Goal: Task Accomplishment & Management: Use online tool/utility

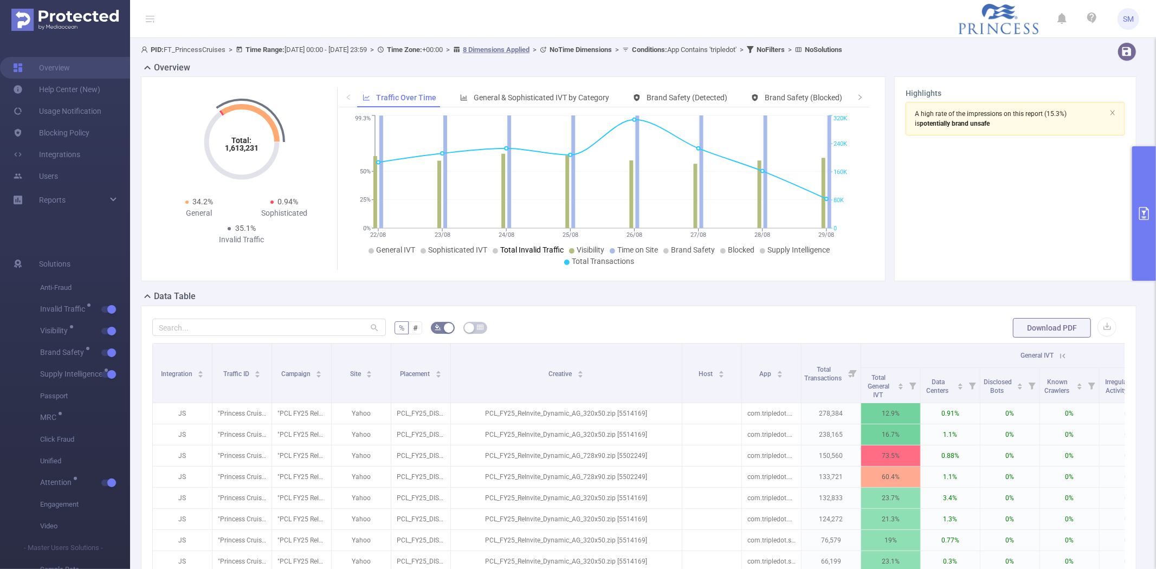
scroll to position [0, 93]
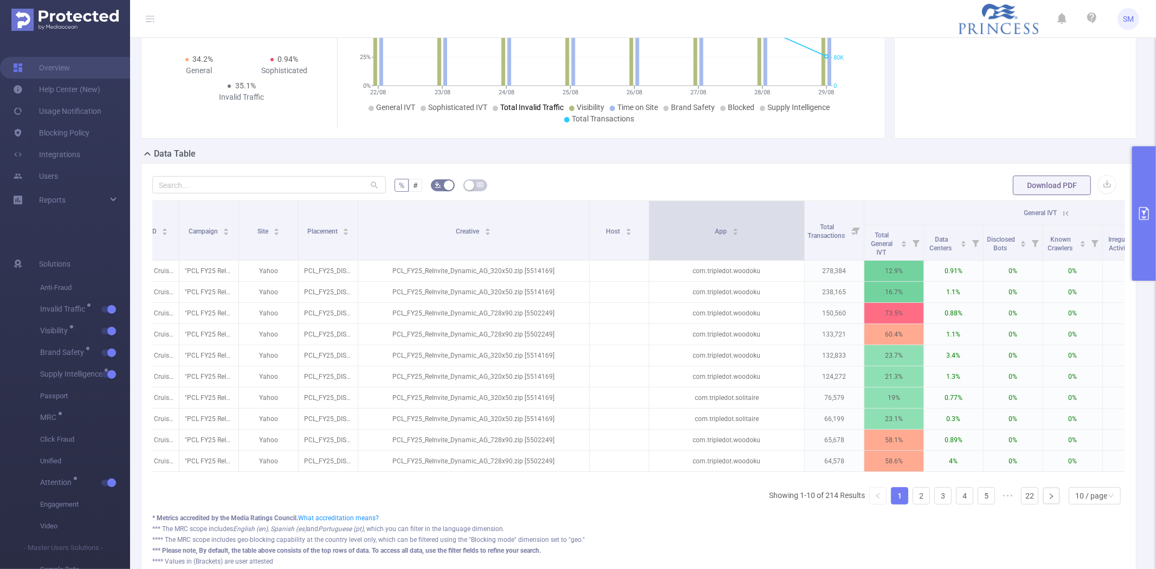
drag, startPoint x: 707, startPoint y: 225, endPoint x: 803, endPoint y: 223, distance: 95.9
click at [803, 223] on span at bounding box center [804, 230] width 5 height 59
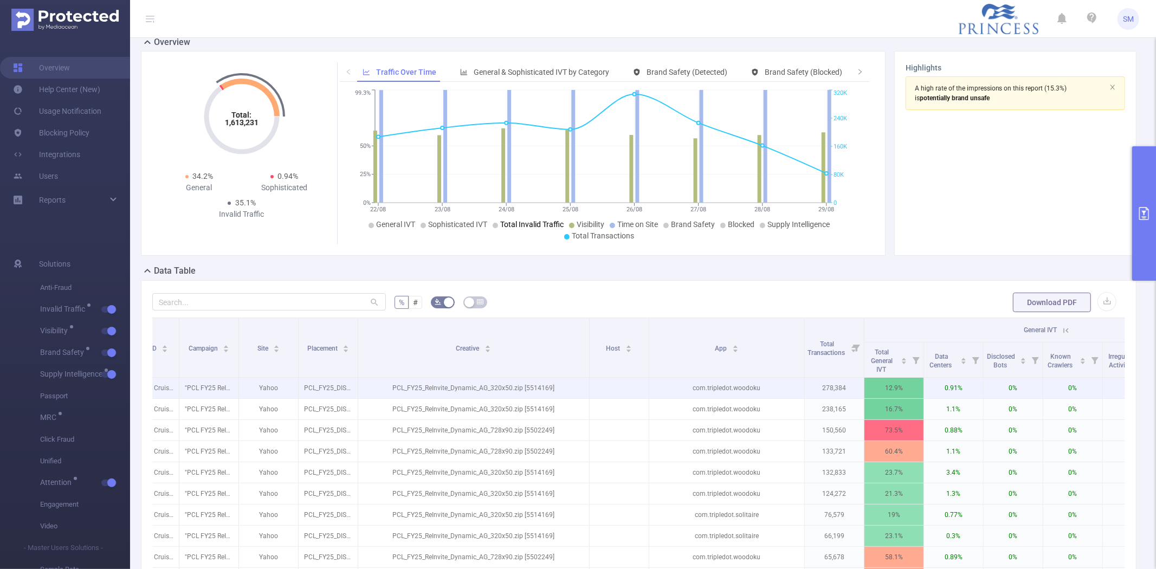
scroll to position [0, 0]
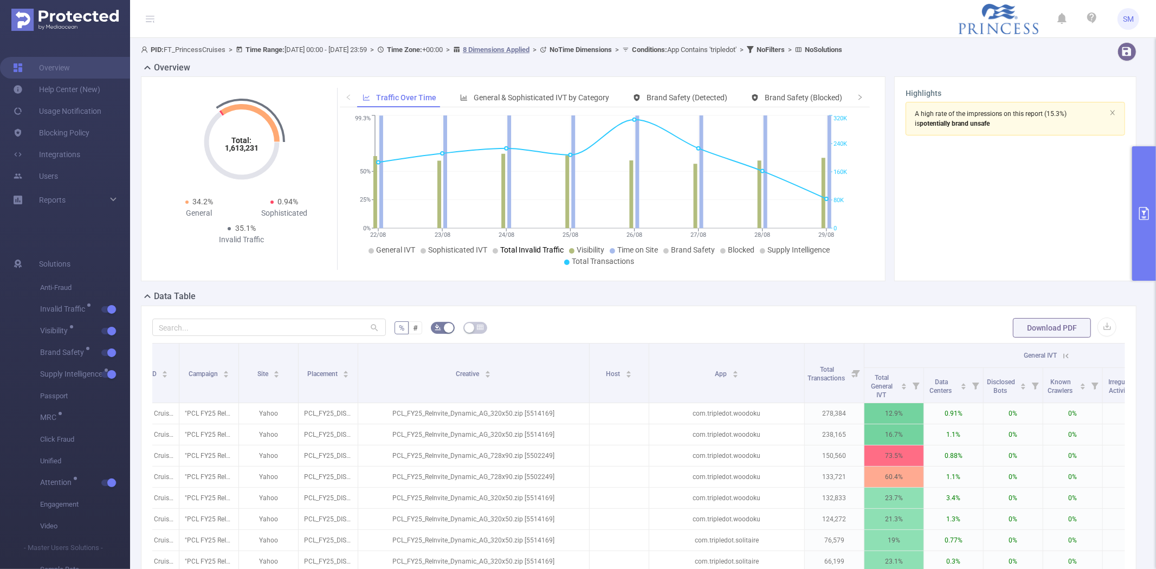
click at [1149, 189] on button "primary" at bounding box center [1144, 213] width 24 height 134
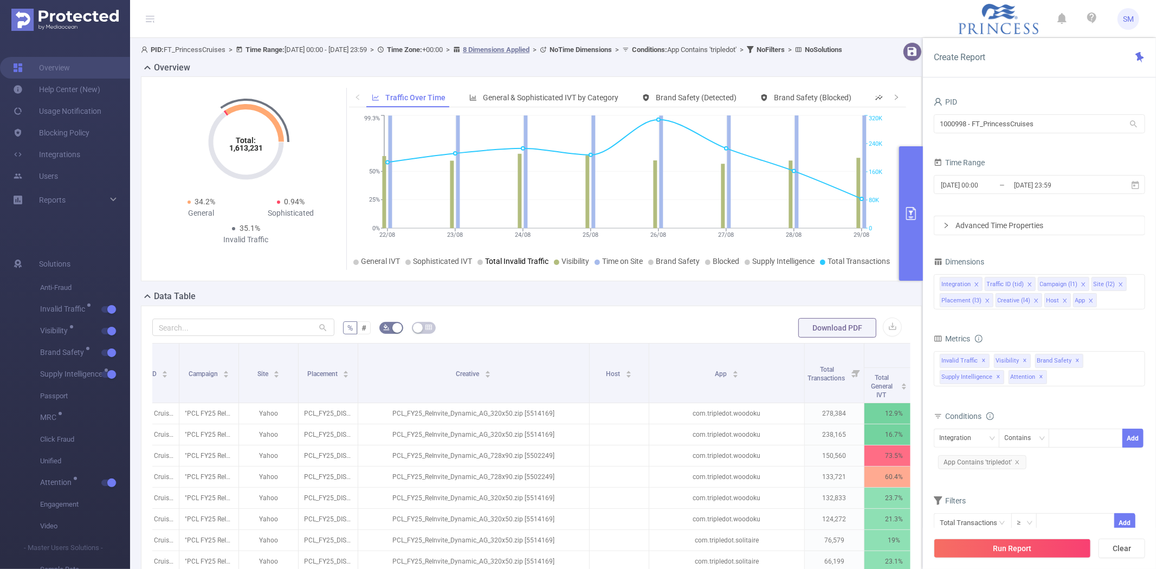
click at [906, 256] on button "primary" at bounding box center [911, 213] width 24 height 134
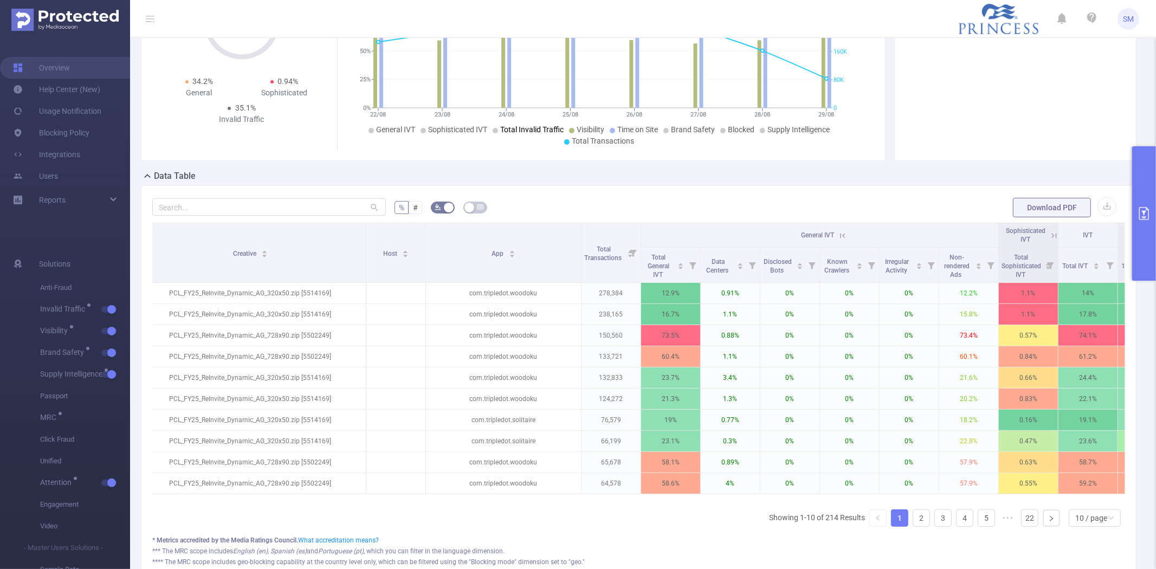
scroll to position [0, 322]
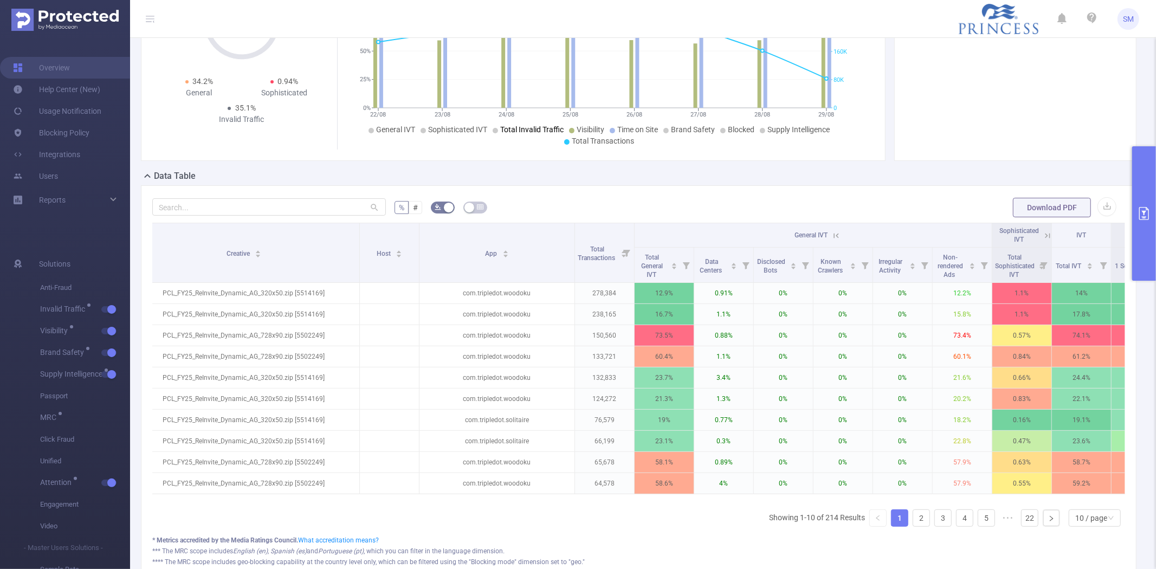
click at [1145, 210] on icon "primary" at bounding box center [1144, 213] width 10 height 13
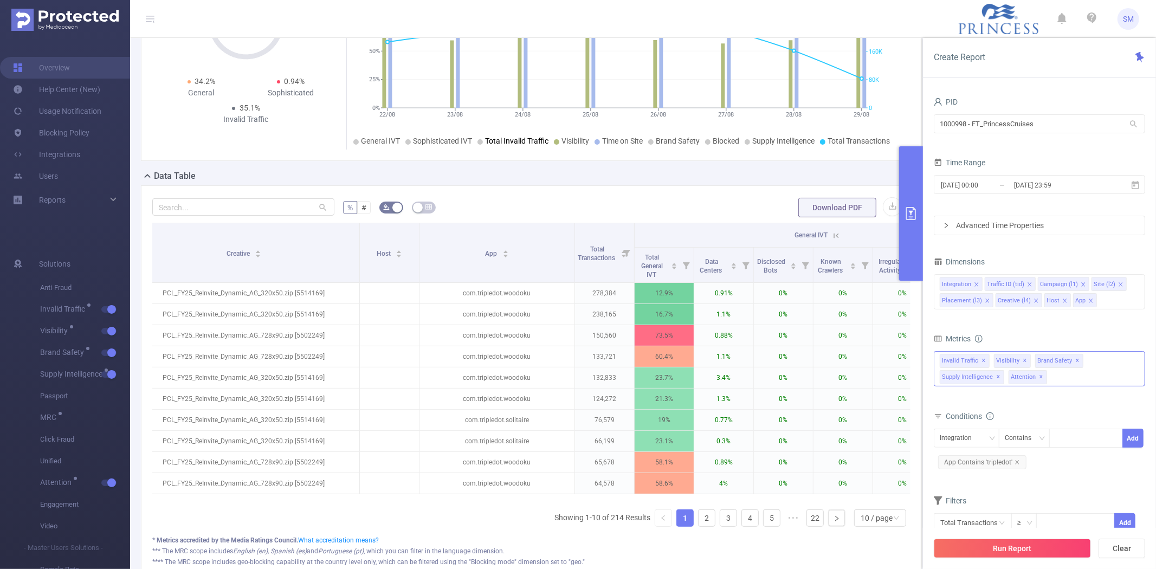
click at [1075, 381] on div "Invalid Traffic ✕ Anti-Fraud Invalid Traffic Visibility Brand Safety Supply Int…" at bounding box center [1039, 368] width 211 height 35
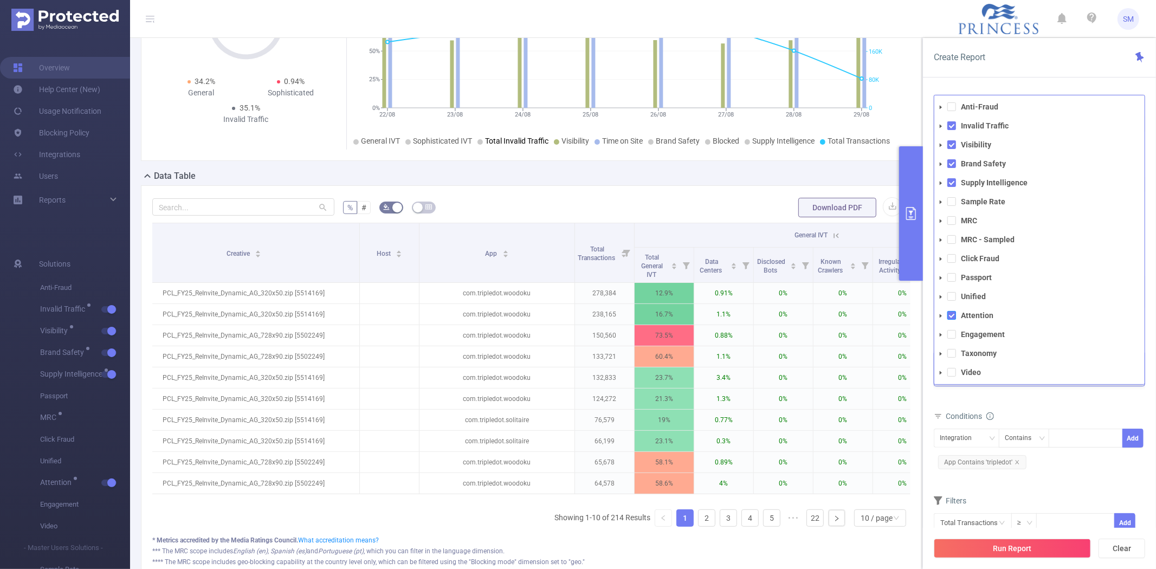
click at [955, 315] on span at bounding box center [951, 315] width 9 height 9
click at [952, 180] on span at bounding box center [951, 182] width 9 height 9
click at [952, 161] on span at bounding box center [951, 163] width 9 height 9
click at [951, 144] on span at bounding box center [951, 144] width 9 height 9
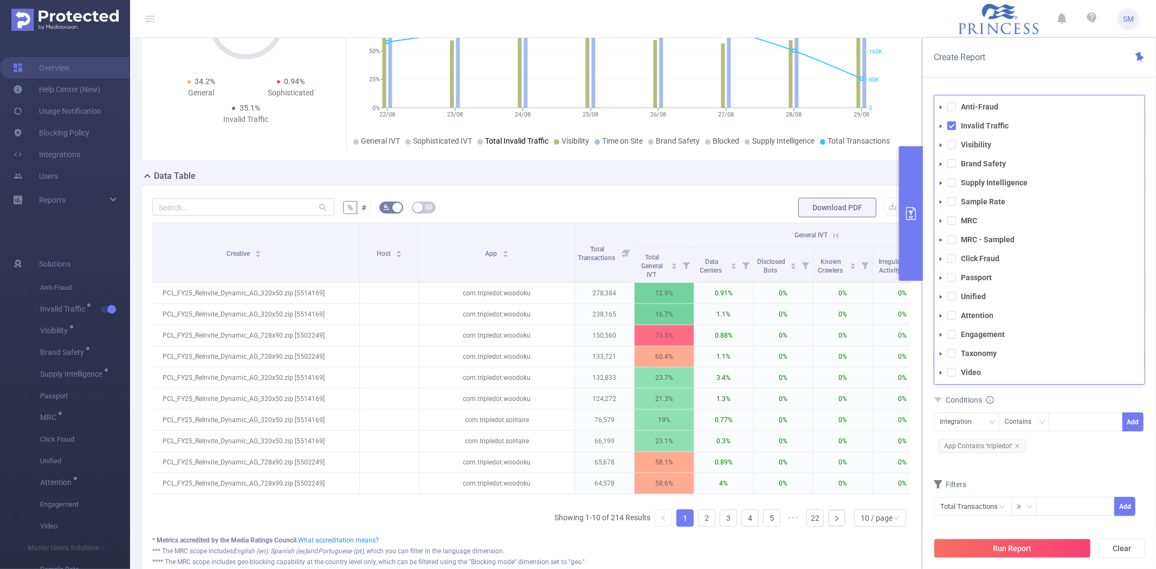
click at [940, 125] on icon "icon: caret-down" at bounding box center [941, 126] width 2 height 4
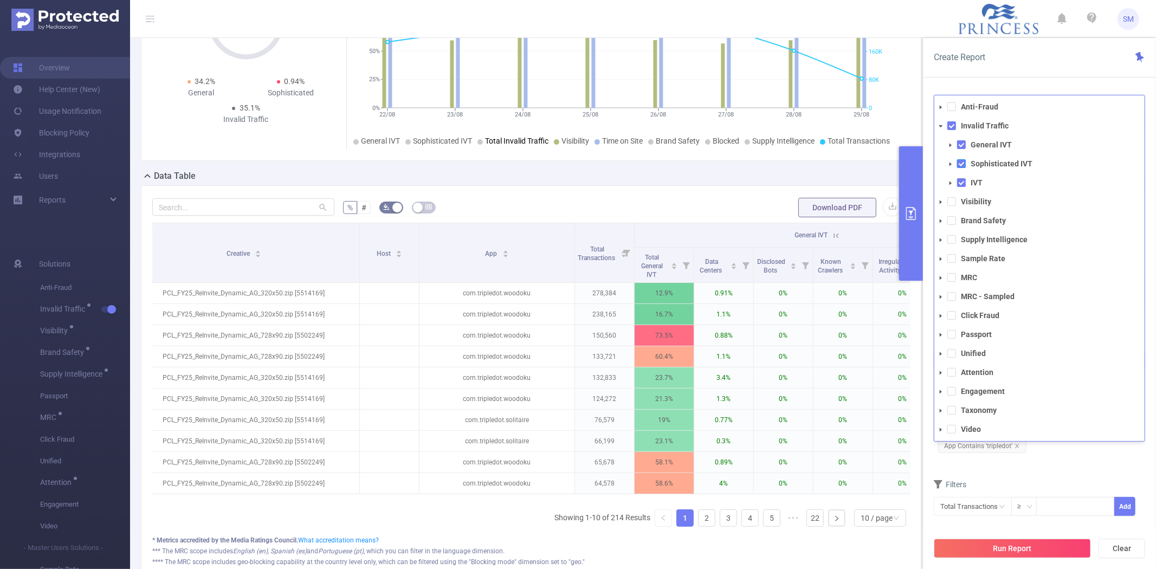
click at [958, 164] on span at bounding box center [961, 163] width 9 height 9
click at [960, 180] on span at bounding box center [961, 182] width 9 height 9
click at [960, 182] on span at bounding box center [961, 182] width 9 height 9
click at [950, 145] on icon "icon: caret-down" at bounding box center [950, 145] width 2 height 4
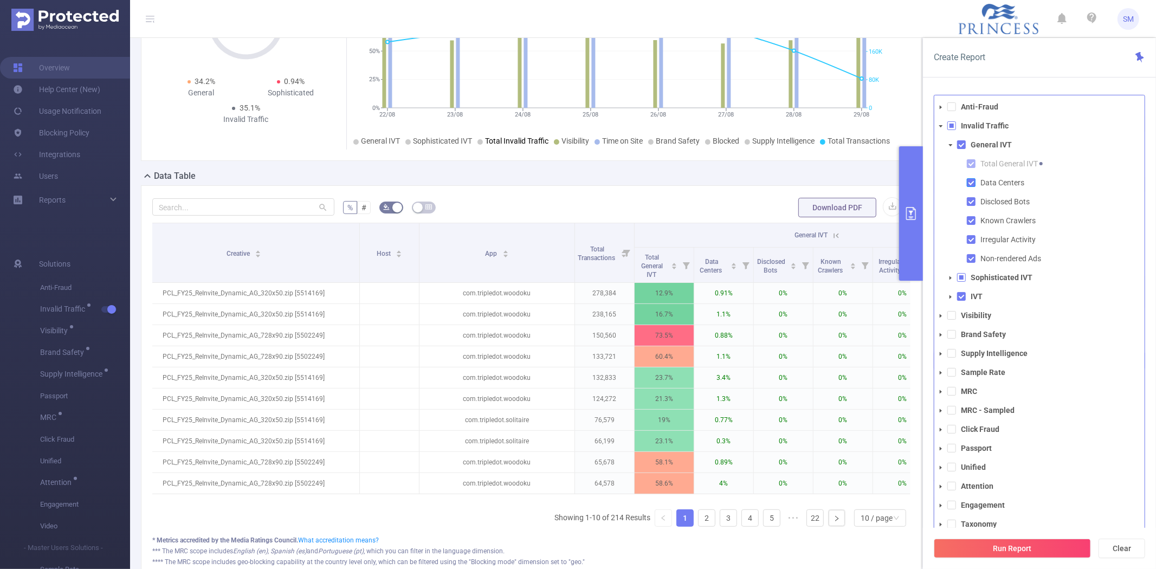
click at [970, 185] on span at bounding box center [971, 182] width 9 height 9
click at [970, 201] on span at bounding box center [971, 201] width 9 height 9
click at [971, 218] on span at bounding box center [971, 220] width 9 height 9
click at [971, 240] on span at bounding box center [971, 239] width 9 height 9
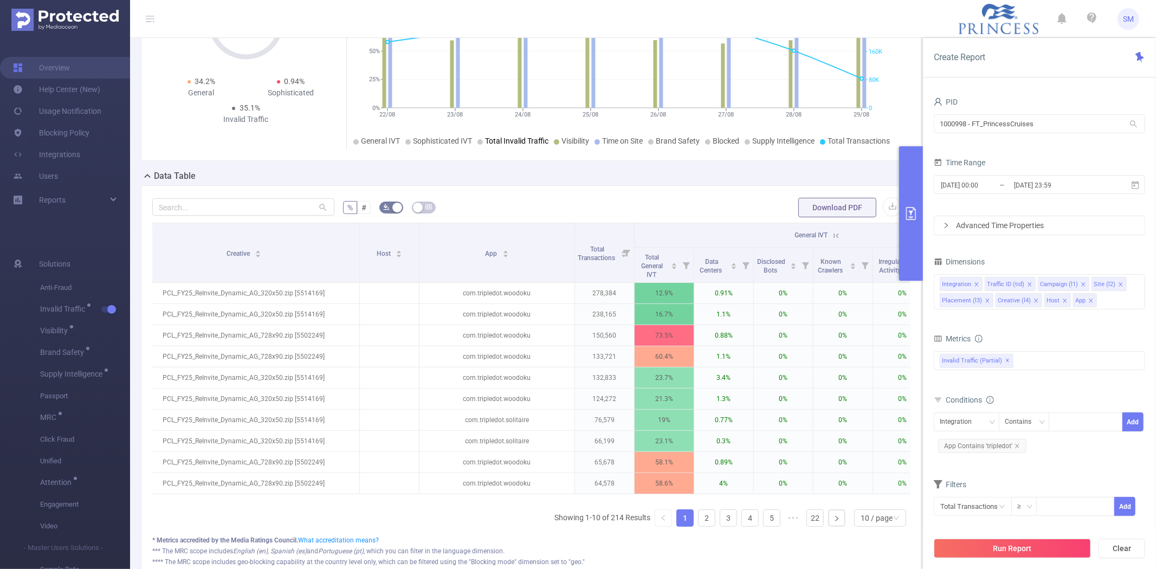
click at [989, 86] on div "PID 1000998 - FT_PrincessCruises 1000998 - FT_PrincessCruises Time Range [DATE]…" at bounding box center [1039, 336] width 233 height 504
click at [963, 511] on input "text" at bounding box center [973, 506] width 78 height 19
click at [962, 424] on li "Invalid Traffic" at bounding box center [973, 425] width 78 height 17
click at [1039, 409] on li "General IVT" at bounding box center [1049, 407] width 79 height 17
click at [1101, 421] on li "Non-rendered Ads" at bounding box center [1117, 425] width 74 height 17
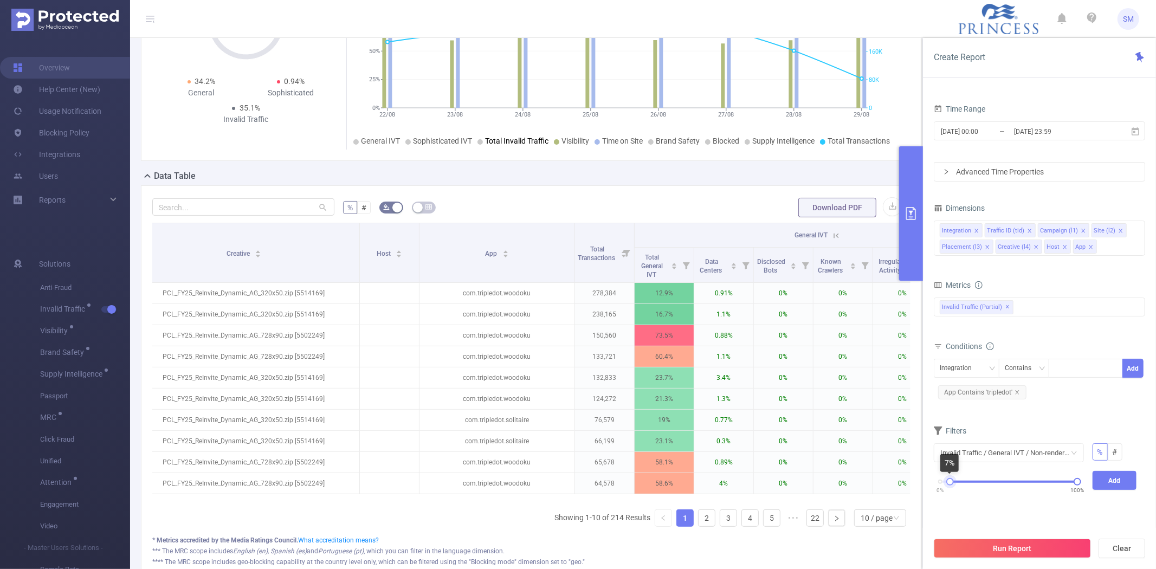
drag, startPoint x: 942, startPoint y: 480, endPoint x: 951, endPoint y: 480, distance: 9.2
click at [951, 480] on div at bounding box center [950, 482] width 8 height 8
click at [1122, 480] on button "Add" at bounding box center [1115, 480] width 44 height 19
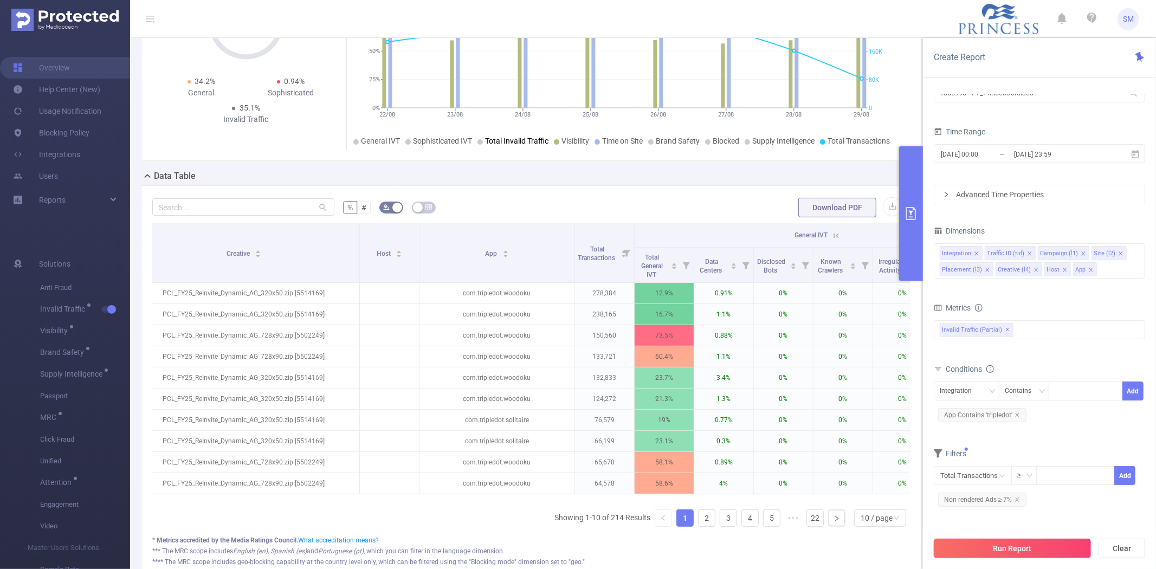
click at [995, 543] on button "Run Report" at bounding box center [1012, 549] width 157 height 20
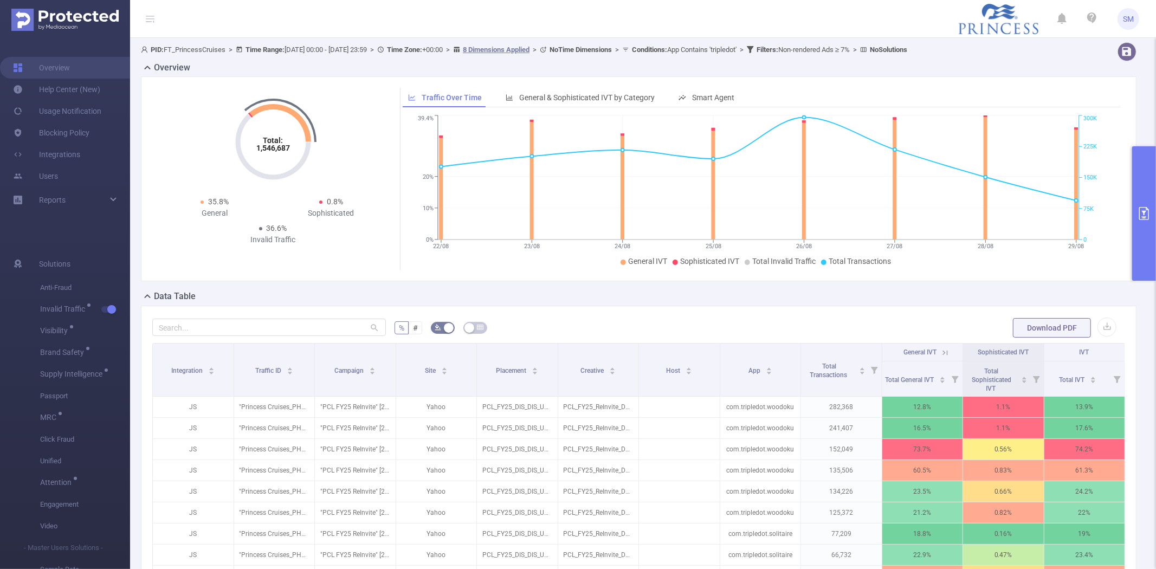
click at [1141, 208] on icon "primary" at bounding box center [1144, 213] width 13 height 13
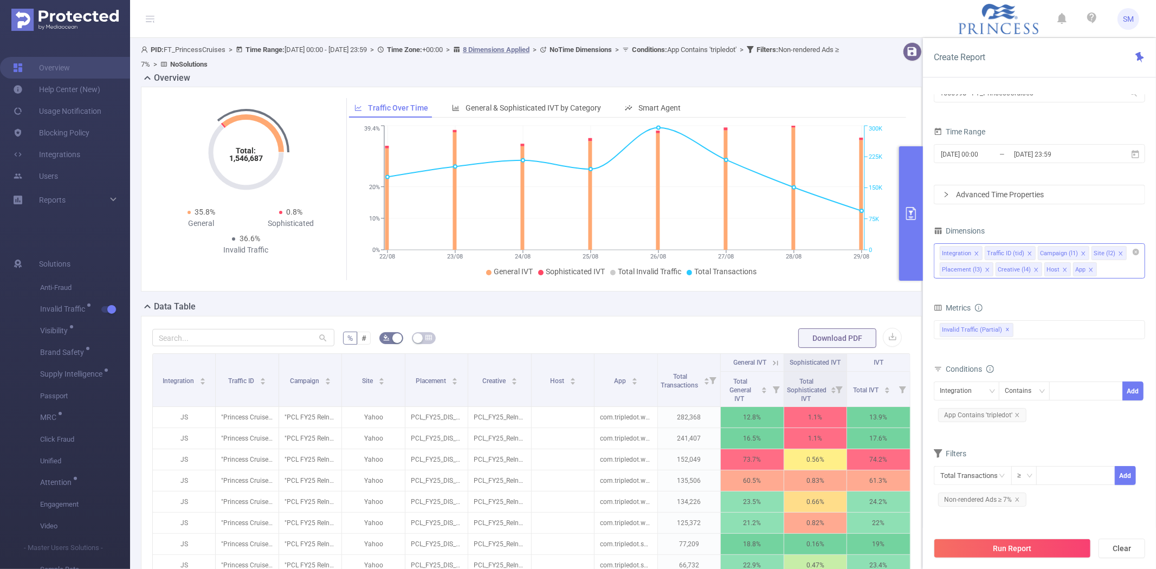
click at [1062, 272] on icon "icon: close" at bounding box center [1064, 269] width 5 height 5
click at [1044, 544] on button "Run Report" at bounding box center [1012, 549] width 157 height 20
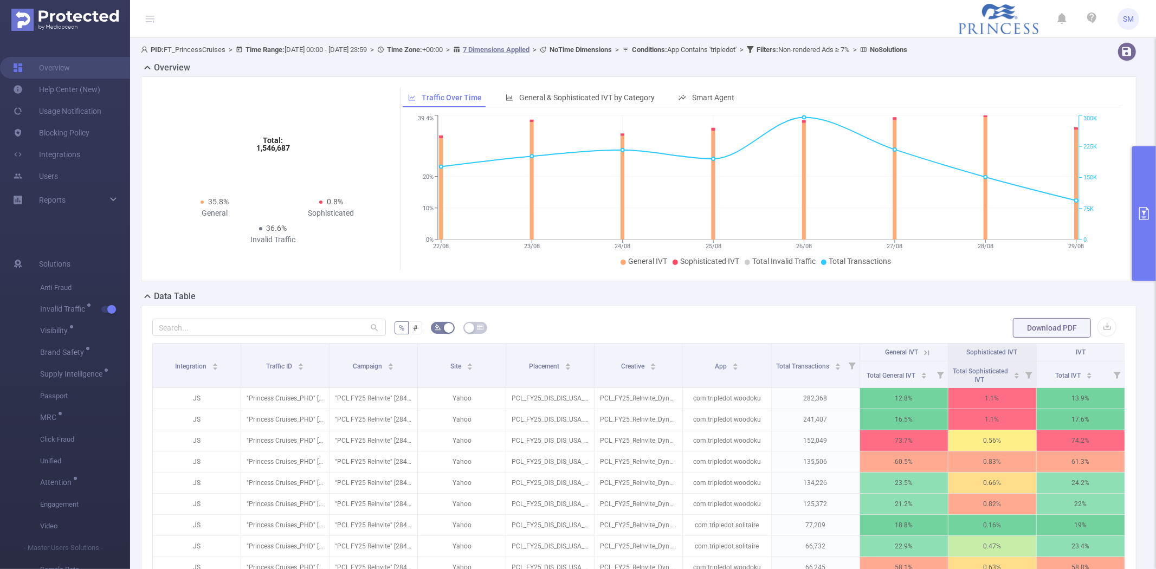
click at [923, 351] on icon at bounding box center [927, 353] width 10 height 10
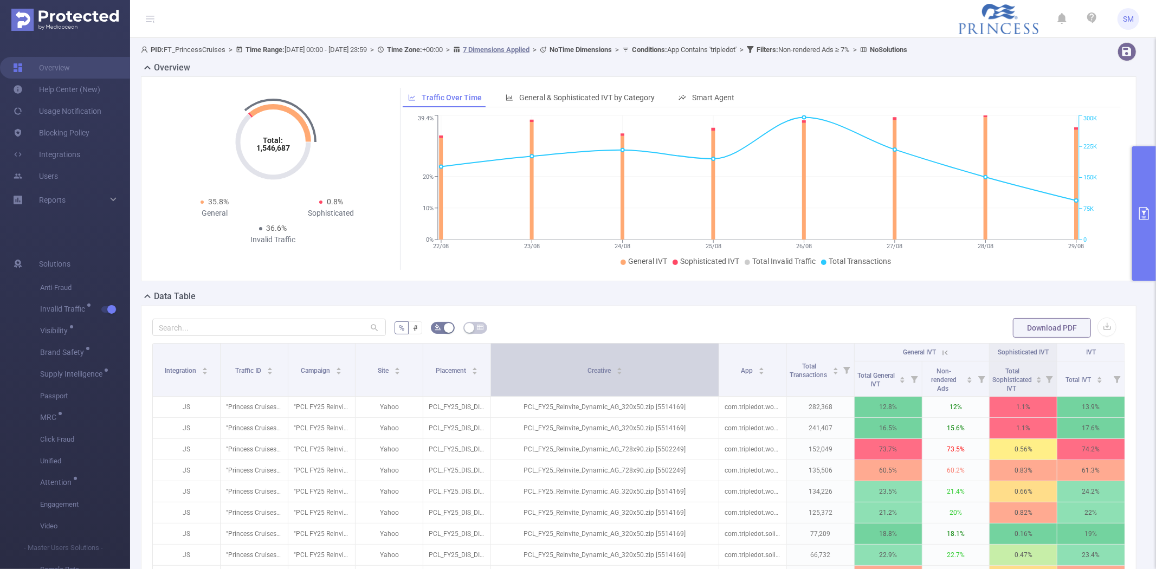
drag, startPoint x: 632, startPoint y: 356, endPoint x: 708, endPoint y: 355, distance: 75.9
click at [708, 355] on th "Creative" at bounding box center [605, 370] width 228 height 53
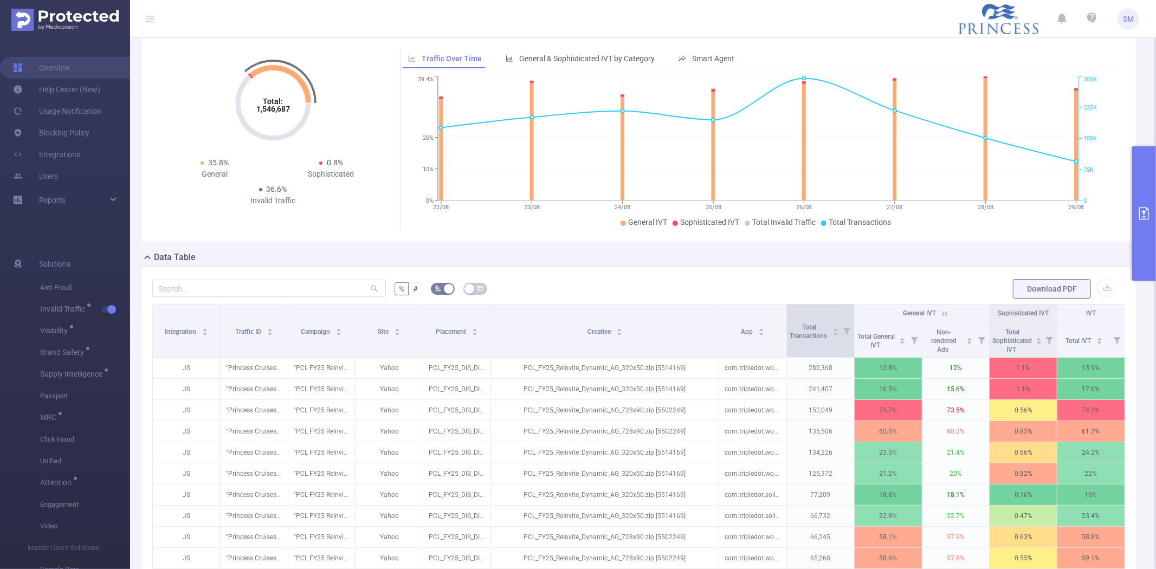
scroll to position [60, 0]
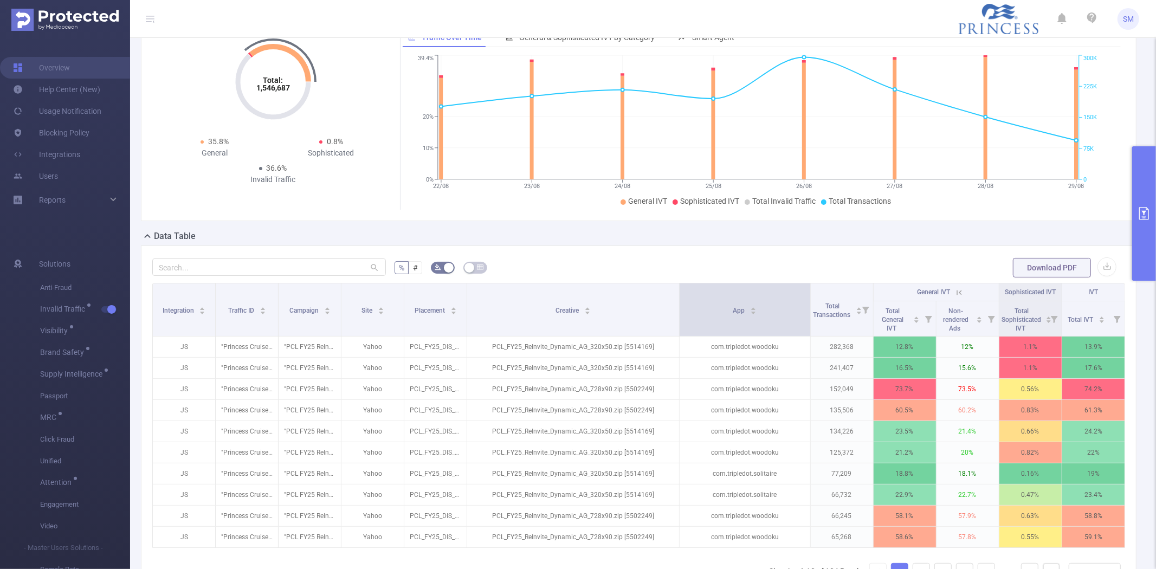
drag, startPoint x: 779, startPoint y: 304, endPoint x: 804, endPoint y: 305, distance: 24.4
click at [807, 305] on span at bounding box center [809, 309] width 5 height 53
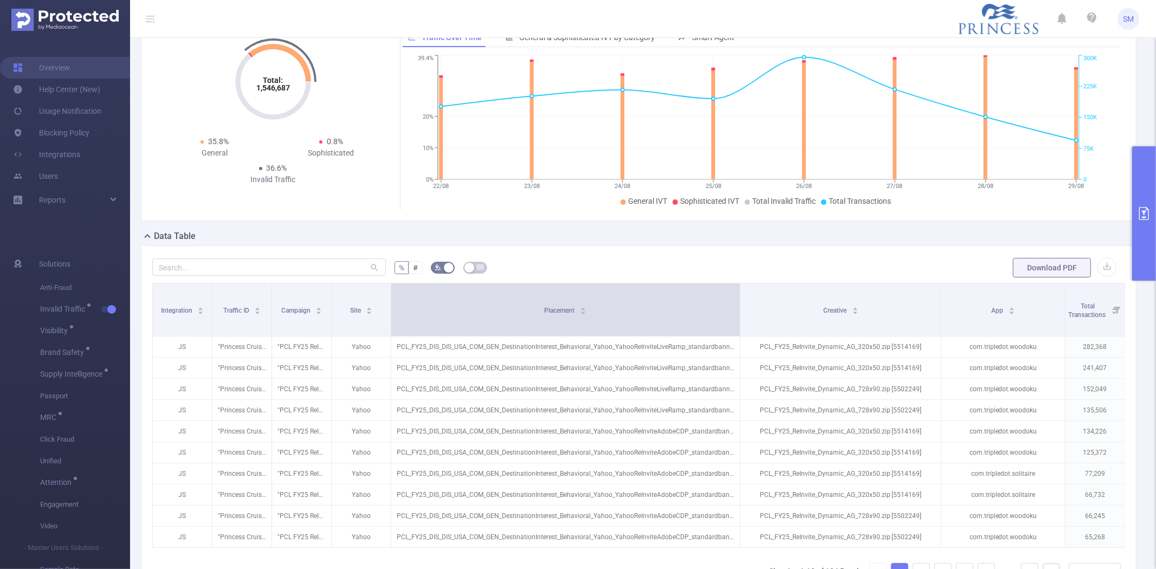
drag, startPoint x: 462, startPoint y: 301, endPoint x: 741, endPoint y: 299, distance: 278.6
click at [741, 299] on tr "Integration Traffic ID Campaign Site Placement Creative App Total Transactions …" at bounding box center [758, 292] width 1211 height 18
